Goal: Task Accomplishment & Management: Manage account settings

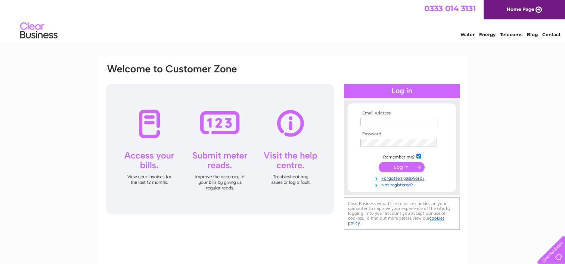
type input "jane.gregory@belronuk.com"
click at [407, 168] on input "submit" at bounding box center [402, 167] width 46 height 10
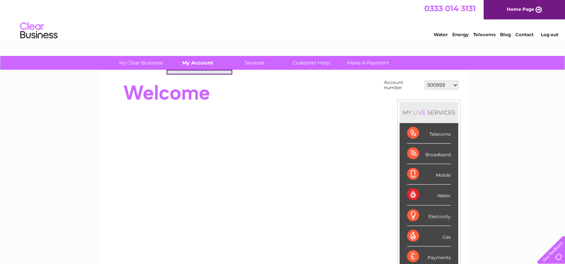
click at [207, 66] on link "My Account" at bounding box center [198, 63] width 62 height 14
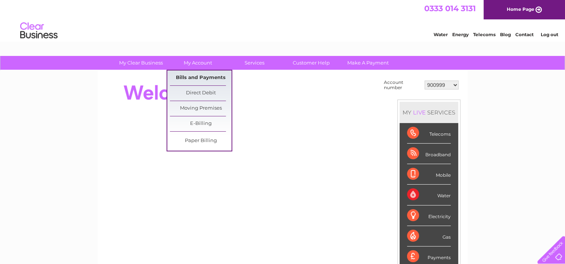
click at [202, 79] on link "Bills and Payments" at bounding box center [201, 78] width 62 height 15
click at [202, 76] on link "Bills and Payments" at bounding box center [201, 78] width 62 height 15
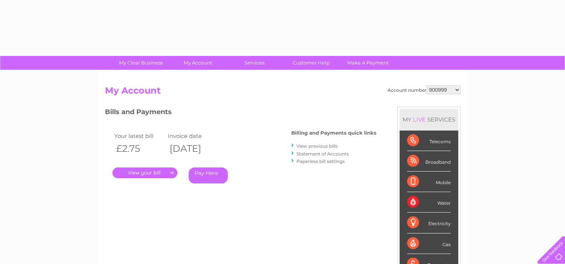
click at [440, 88] on select "900999 901003 901007 966182 1144869 30283575 30319694" at bounding box center [443, 90] width 34 height 9
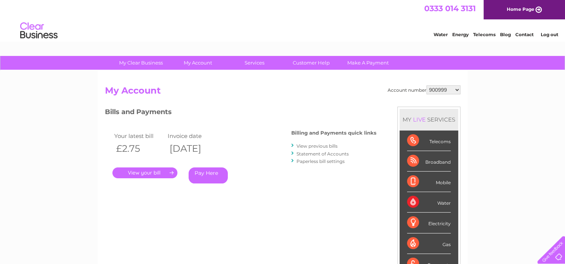
select select "30319694"
click at [426, 86] on select "900999 901003 901007 966182 1144869 30283575 30319694" at bounding box center [443, 90] width 34 height 9
click at [445, 93] on select "900999 901003 901007 966182 1144869 30283575 30319694" at bounding box center [443, 90] width 34 height 9
select select "30283575"
click at [426, 86] on select "900999 901003 901007 966182 1144869 30283575 30319694" at bounding box center [443, 90] width 34 height 9
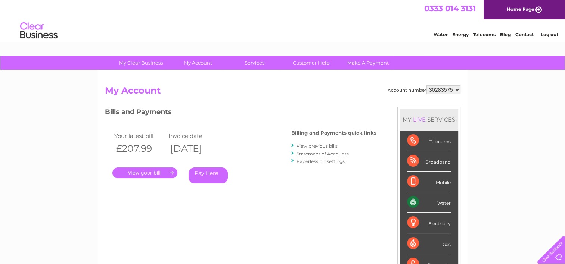
drag, startPoint x: 0, startPoint y: 0, endPoint x: 440, endPoint y: 90, distance: 448.6
click at [440, 90] on select "900999 901003 901007 966182 1144869 30283575 30319694" at bounding box center [443, 90] width 34 height 9
select select "1144869"
click at [426, 86] on select "900999 901003 901007 966182 1144869 30283575 30319694" at bounding box center [443, 90] width 34 height 9
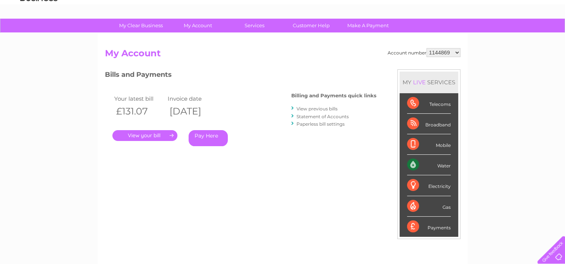
scroll to position [75, 0]
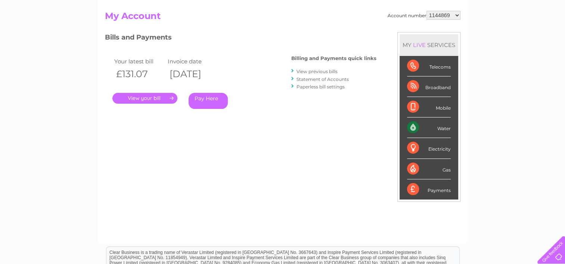
click at [161, 100] on link "." at bounding box center [144, 98] width 65 height 11
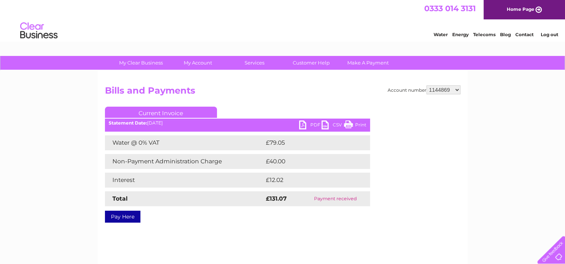
click at [441, 90] on select "900999 901003 901007 966182 1144869 30283575 30319694" at bounding box center [443, 90] width 34 height 9
select select "30319694"
click at [426, 86] on select "900999 901003 901007 966182 1144869 30283575 30319694" at bounding box center [443, 90] width 34 height 9
click at [444, 93] on select "900999 901003 901007 966182 1144869 30283575 30319694" at bounding box center [443, 90] width 34 height 9
select select "30283575"
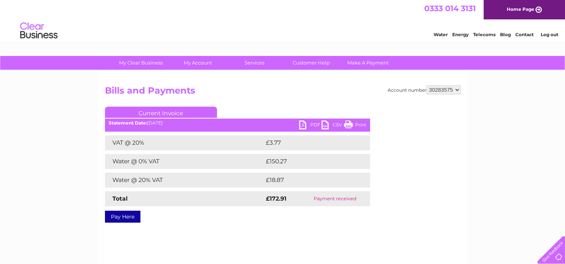
click at [426, 86] on select "900999 901003 901007 966182 1144869 30283575 30319694" at bounding box center [443, 90] width 34 height 9
click at [435, 90] on select "900999 901003 901007 966182 1144869 30283575 30319694" at bounding box center [443, 90] width 34 height 9
select select "1144869"
click at [426, 86] on select "900999 901003 901007 966182 1144869 30283575 30319694" at bounding box center [443, 90] width 34 height 9
drag, startPoint x: 0, startPoint y: 0, endPoint x: 445, endPoint y: 88, distance: 454.1
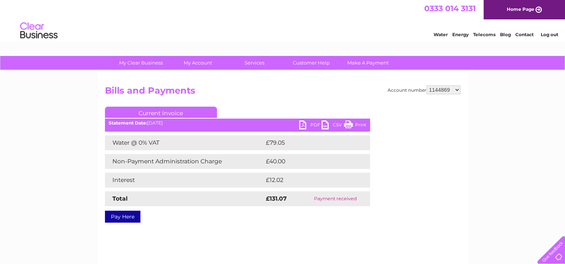
click at [445, 88] on select "900999 901003 901007 966182 1144869 30283575 30319694" at bounding box center [443, 90] width 34 height 9
click at [426, 86] on select "900999 901003 901007 966182 1144869 30283575 30319694" at bounding box center [443, 90] width 34 height 9
click at [436, 90] on select "900999 901003 901007 966182 1144869 30283575 30319694" at bounding box center [443, 90] width 34 height 9
select select "901007"
click at [426, 86] on select "900999 901003 901007 966182 1144869 30283575 30319694" at bounding box center [443, 90] width 34 height 9
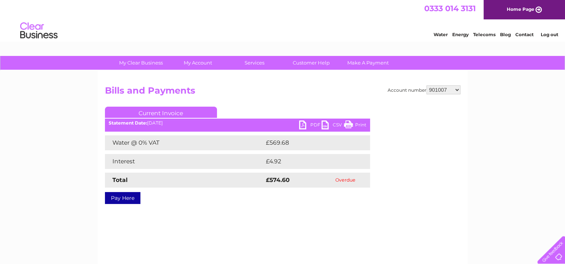
click at [445, 89] on select "900999 901003 901007 966182 1144869 30283575 30319694" at bounding box center [443, 90] width 34 height 9
select select "901003"
click at [426, 86] on select "900999 901003 901007 966182 1144869 30283575 30319694" at bounding box center [443, 90] width 34 height 9
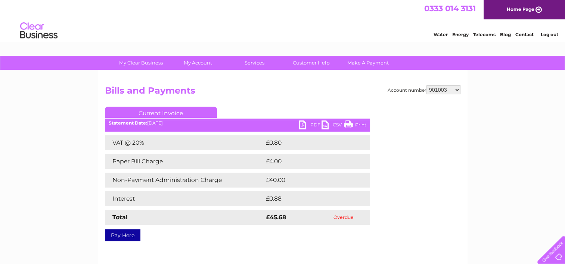
drag, startPoint x: 0, startPoint y: 0, endPoint x: 446, endPoint y: 90, distance: 455.1
click at [446, 90] on select "900999 901003 901007 966182 1144869 30283575 30319694" at bounding box center [443, 90] width 34 height 9
select select "900999"
click at [426, 86] on select "900999 901003 901007 966182 1144869 30283575 30319694" at bounding box center [443, 90] width 34 height 9
